Goal: Information Seeking & Learning: Learn about a topic

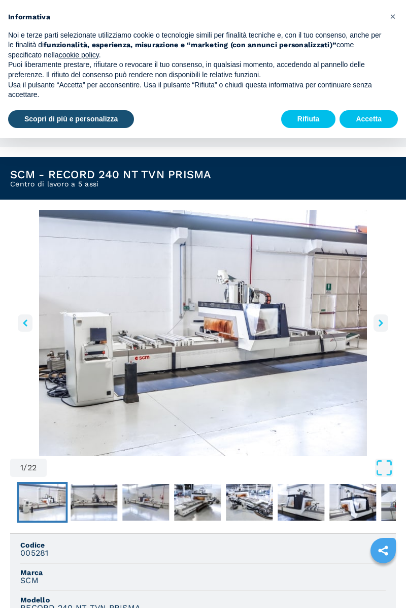
click at [342, 440] on img "Go to Slide 1" at bounding box center [203, 333] width 386 height 246
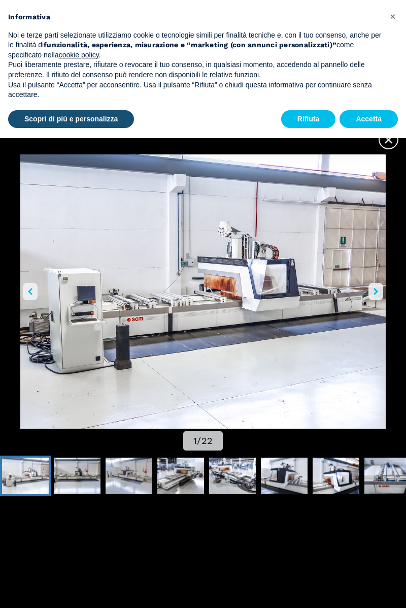
click at [385, 312] on img "Go to Slide 1" at bounding box center [203, 291] width 366 height 274
click at [382, 300] on button "right-button" at bounding box center [376, 291] width 15 height 17
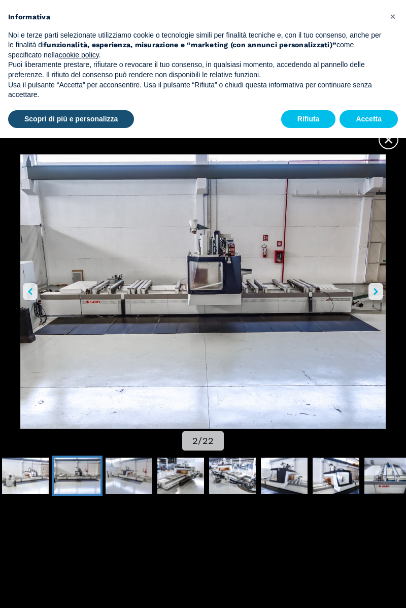
click at [385, 312] on img "Go to Slide 2" at bounding box center [203, 291] width 366 height 274
click at [383, 300] on button "right-button" at bounding box center [376, 291] width 15 height 17
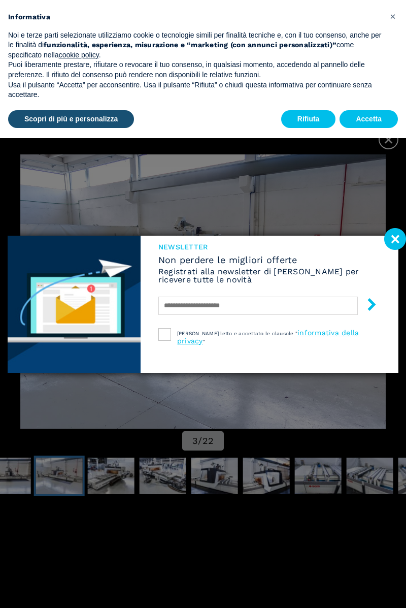
click at [396, 250] on image at bounding box center [396, 239] width 22 height 22
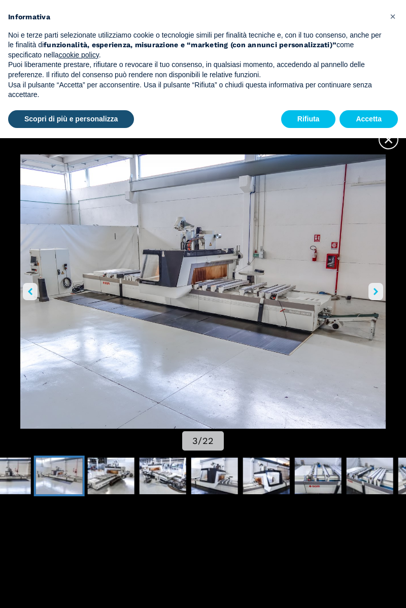
click at [386, 296] on img "Go to Slide 3" at bounding box center [203, 291] width 366 height 274
click at [383, 300] on img "Go to Slide 3" at bounding box center [203, 291] width 366 height 274
click at [385, 303] on img "Go to Slide 3" at bounding box center [203, 291] width 366 height 274
click at [383, 304] on img "Go to Slide 3" at bounding box center [203, 291] width 366 height 274
click at [384, 302] on img "Go to Slide 3" at bounding box center [203, 291] width 366 height 274
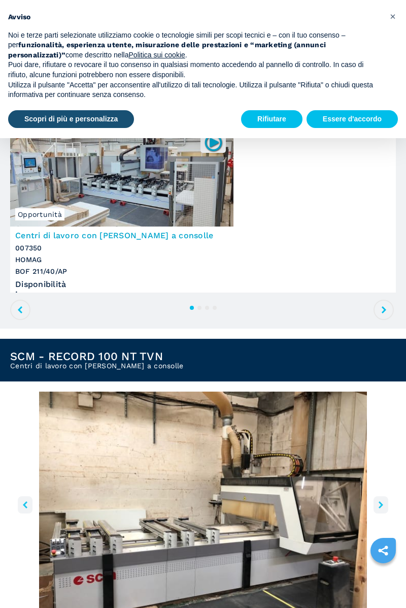
scroll to position [157, 0]
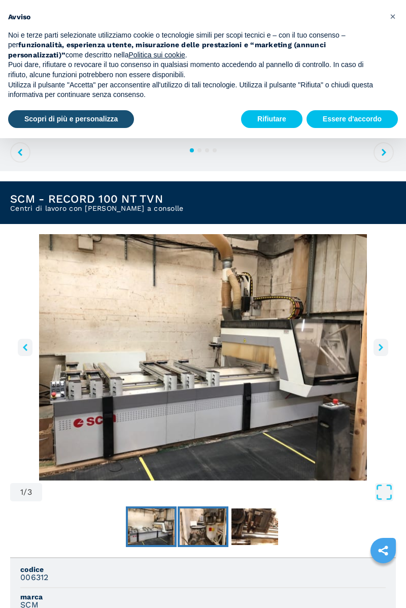
click at [215, 531] on img "Vai alla diapositiva 2" at bounding box center [203, 526] width 47 height 37
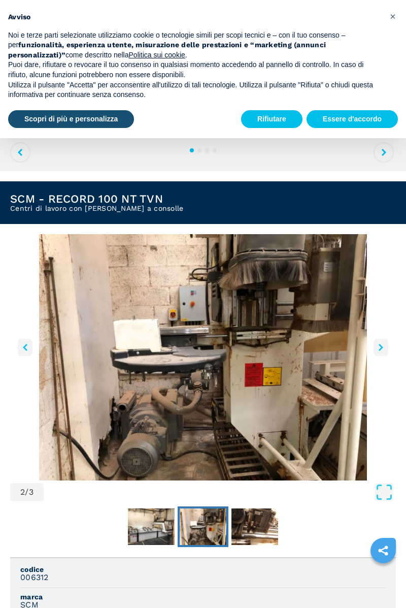
scroll to position [0, 0]
click at [260, 537] on img "Vai alla diapositiva 3" at bounding box center [255, 526] width 47 height 37
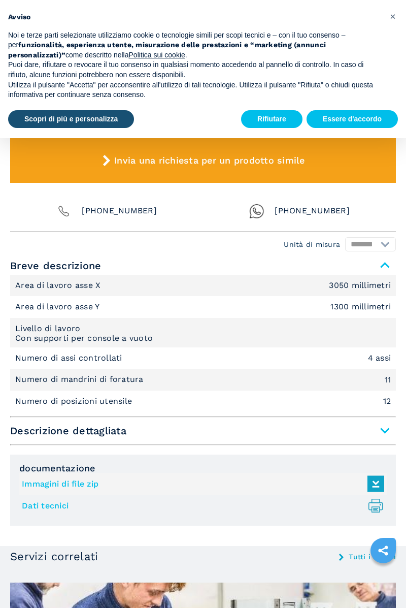
scroll to position [702, 0]
